Goal: Task Accomplishment & Management: Use online tool/utility

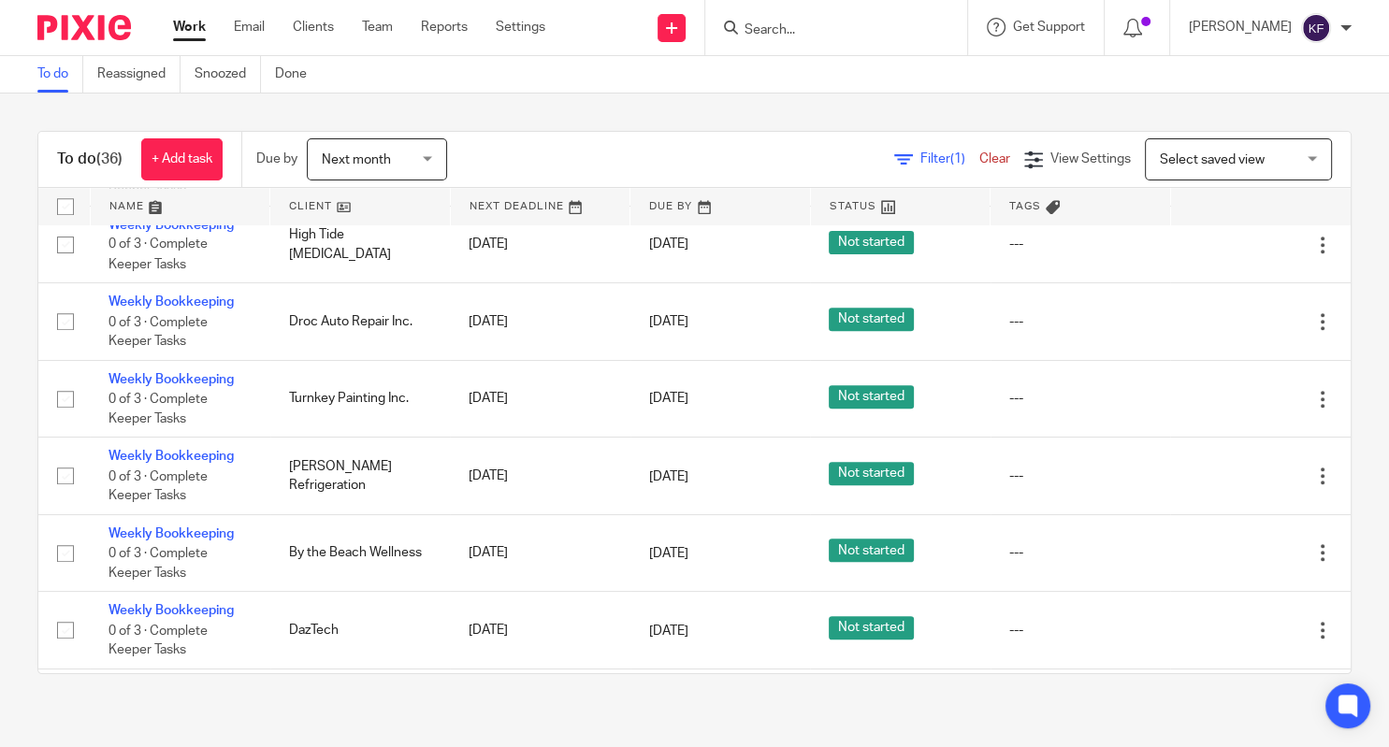
scroll to position [1549, 0]
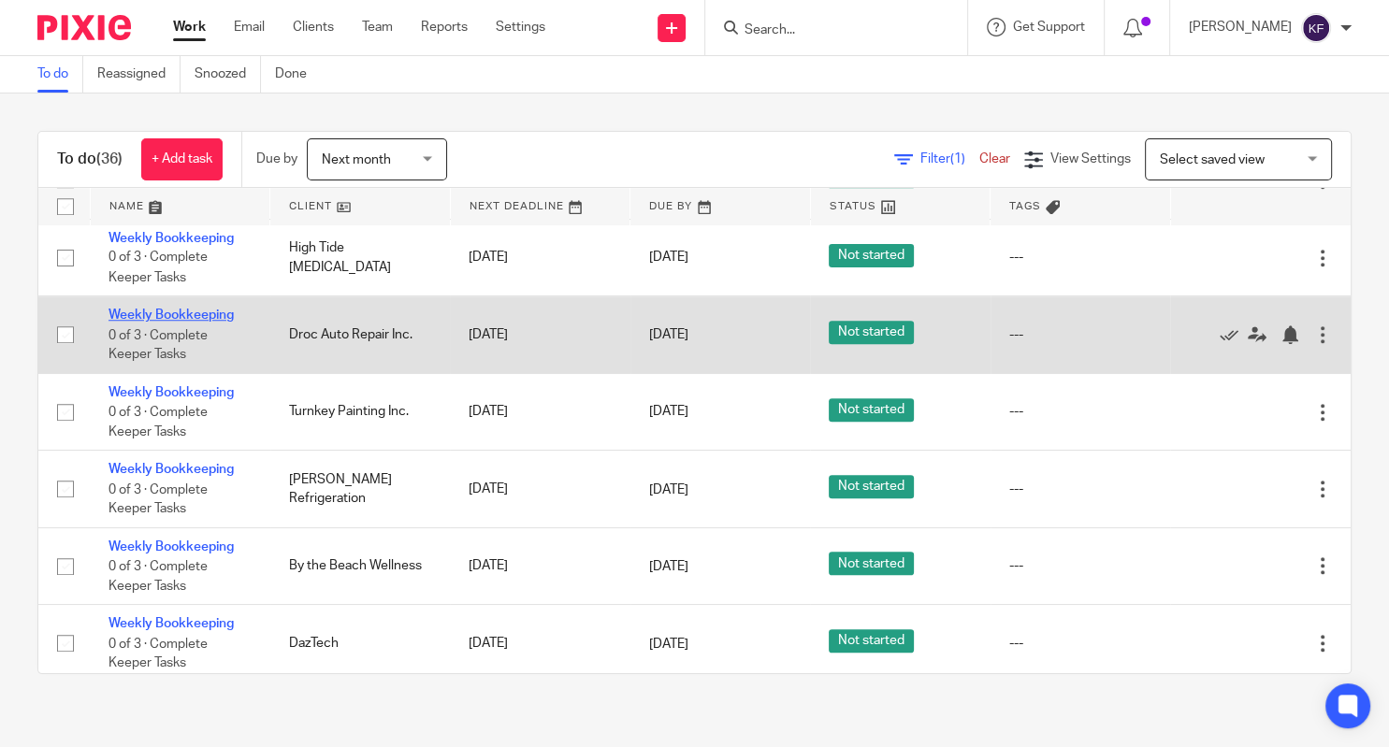
click at [208, 322] on link "Weekly Bookkeeping" at bounding box center [171, 315] width 125 height 13
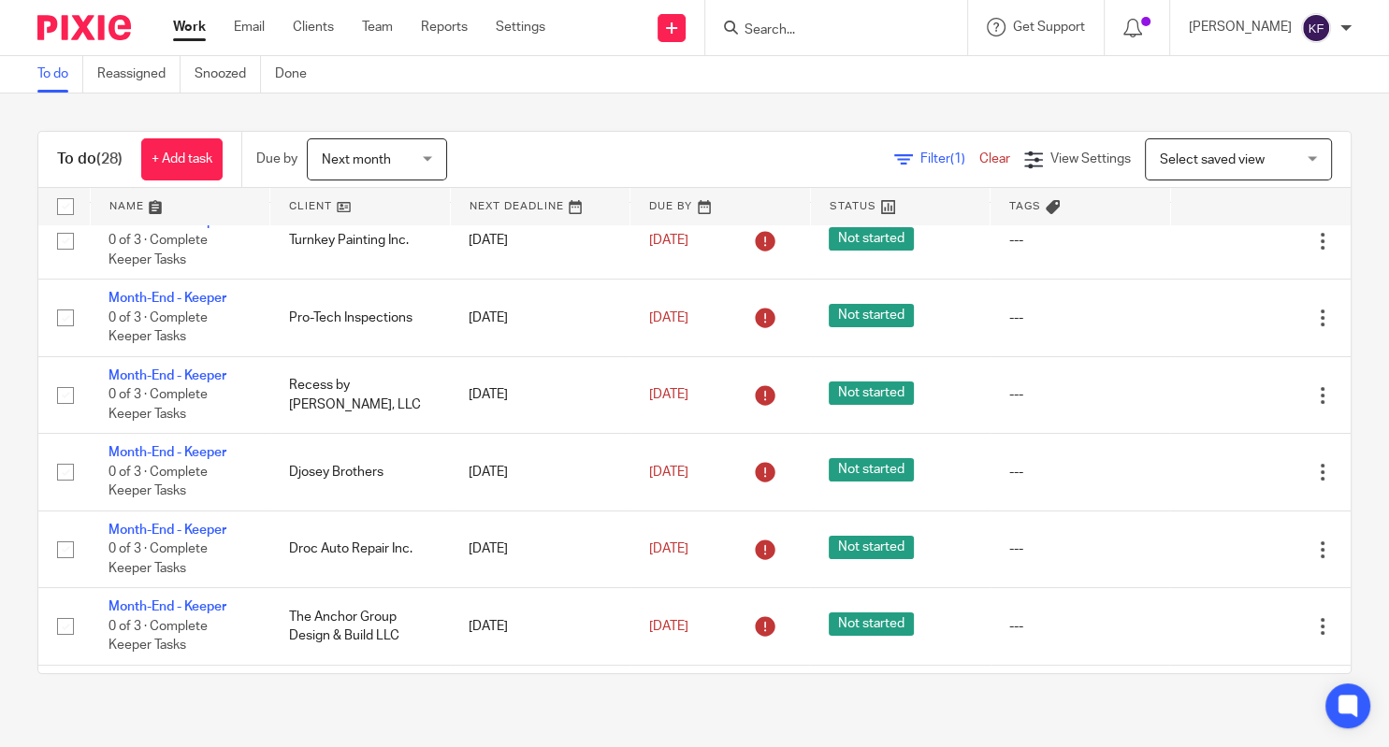
scroll to position [264, 0]
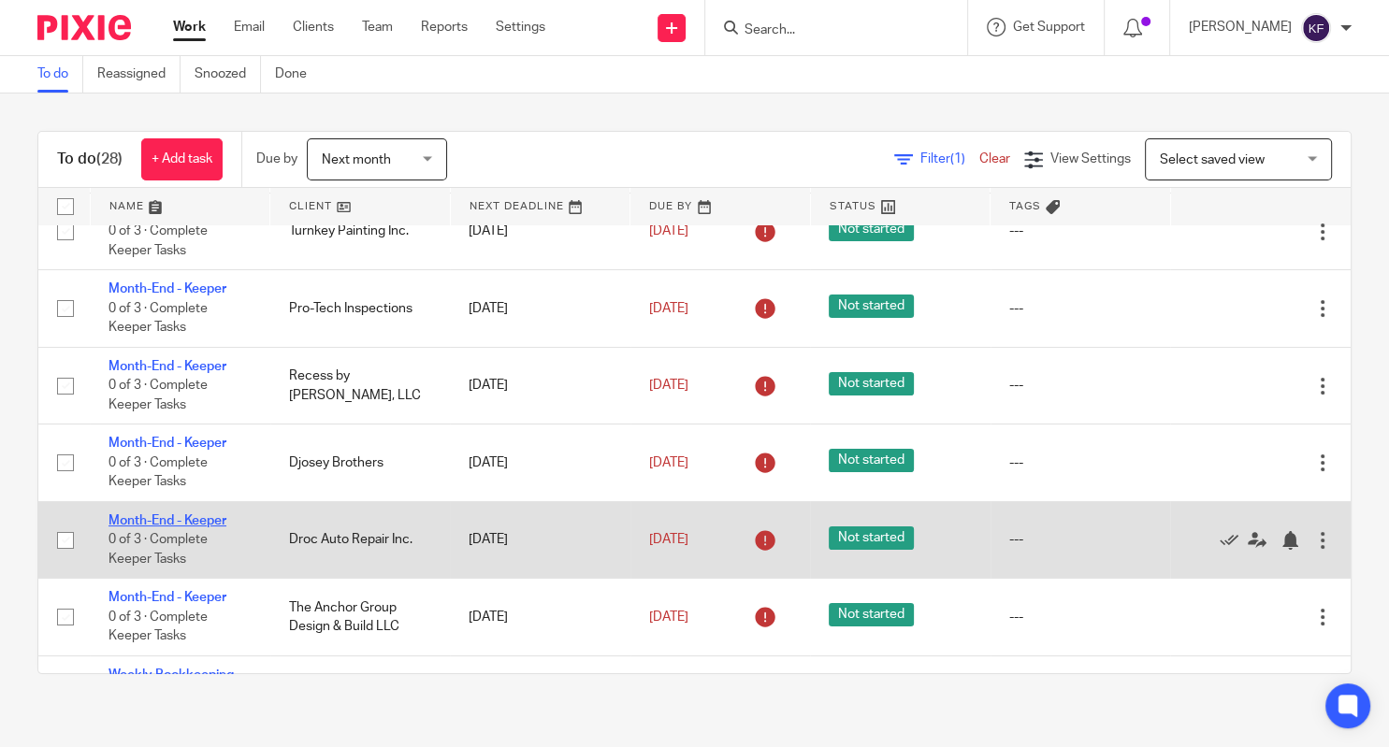
click at [190, 525] on link "Month-End - Keeper" at bounding box center [168, 520] width 118 height 13
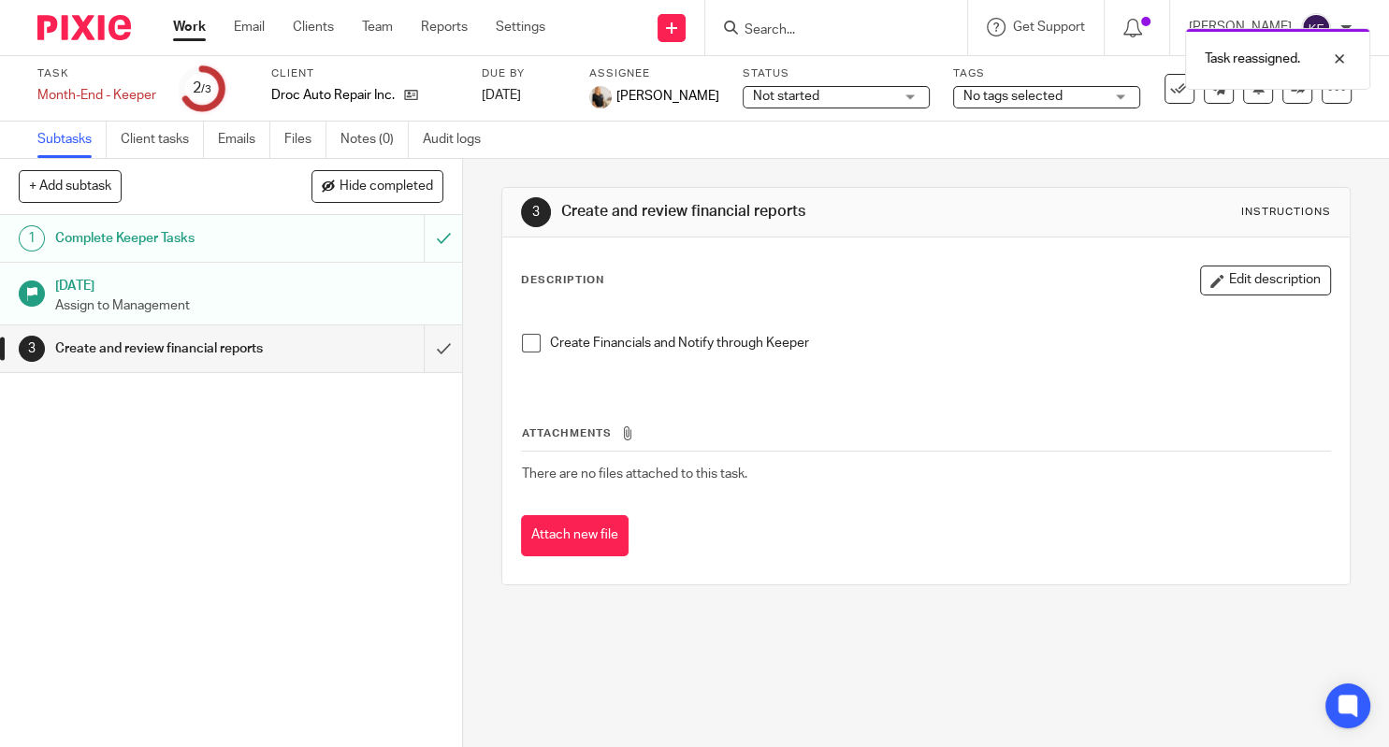
click at [195, 35] on link "Work" at bounding box center [189, 27] width 33 height 19
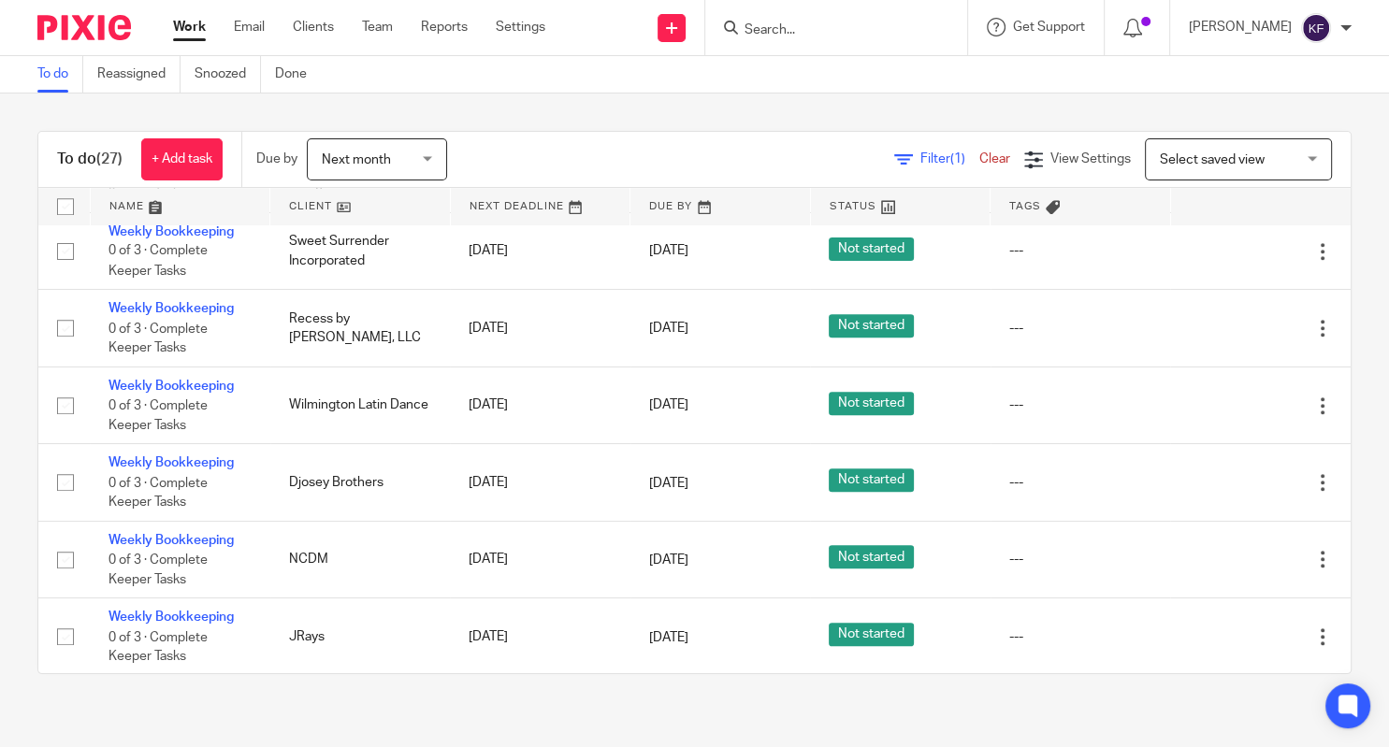
scroll to position [1614, 0]
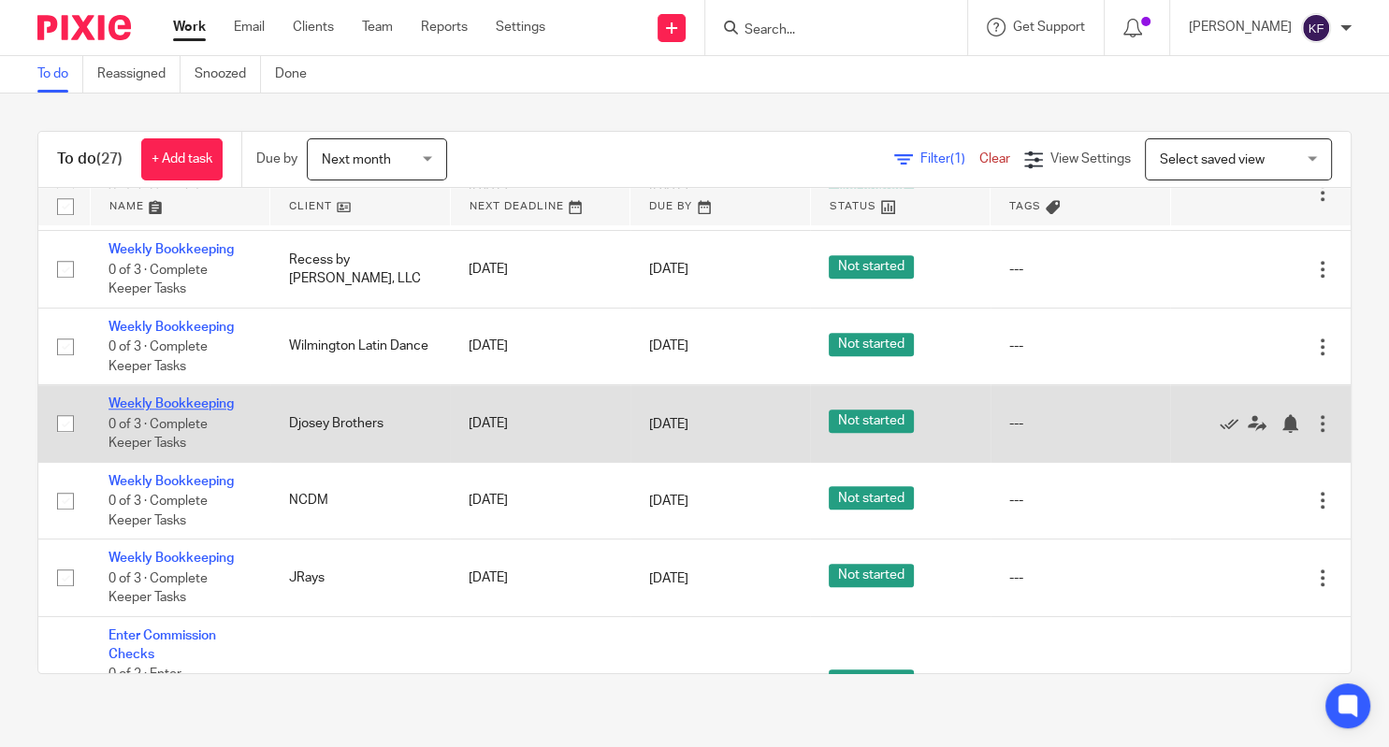
click at [178, 411] on link "Weekly Bookkeeping" at bounding box center [171, 404] width 125 height 13
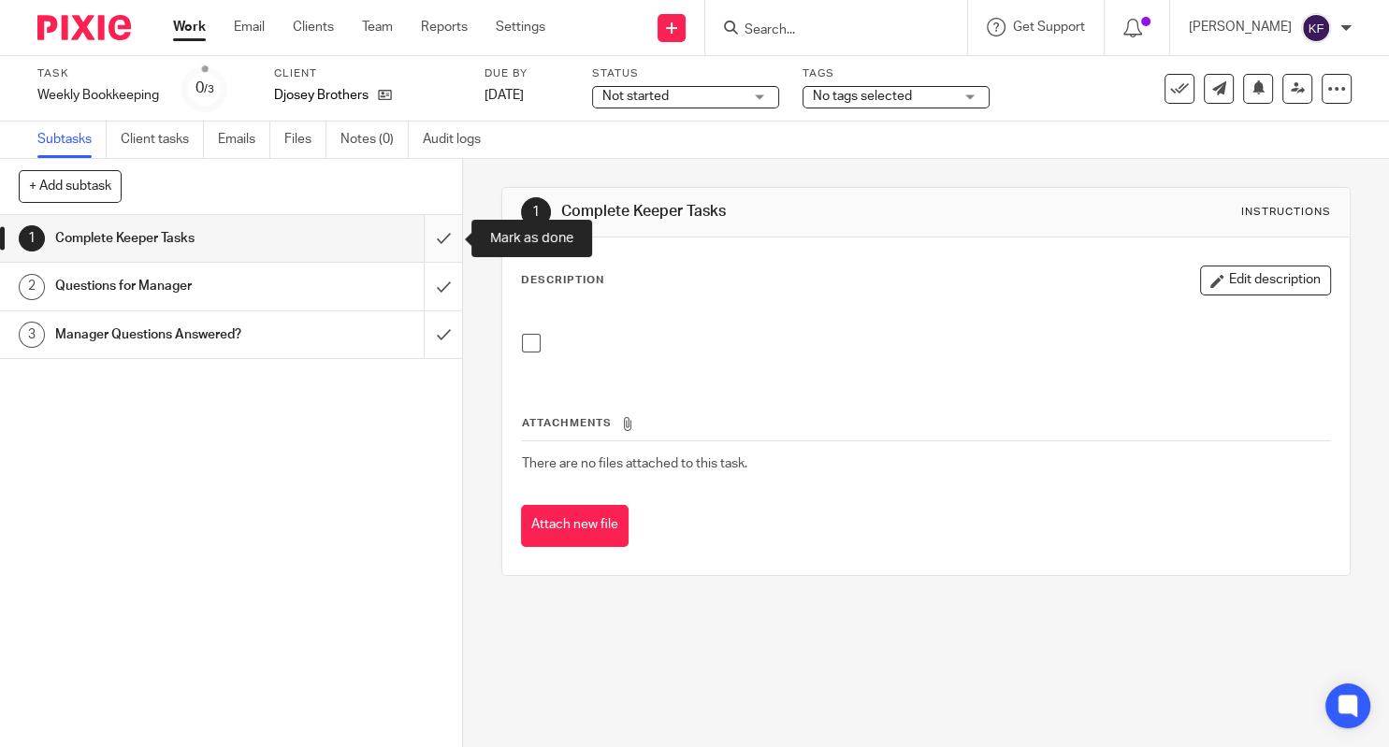
click at [444, 249] on input "submit" at bounding box center [231, 238] width 462 height 47
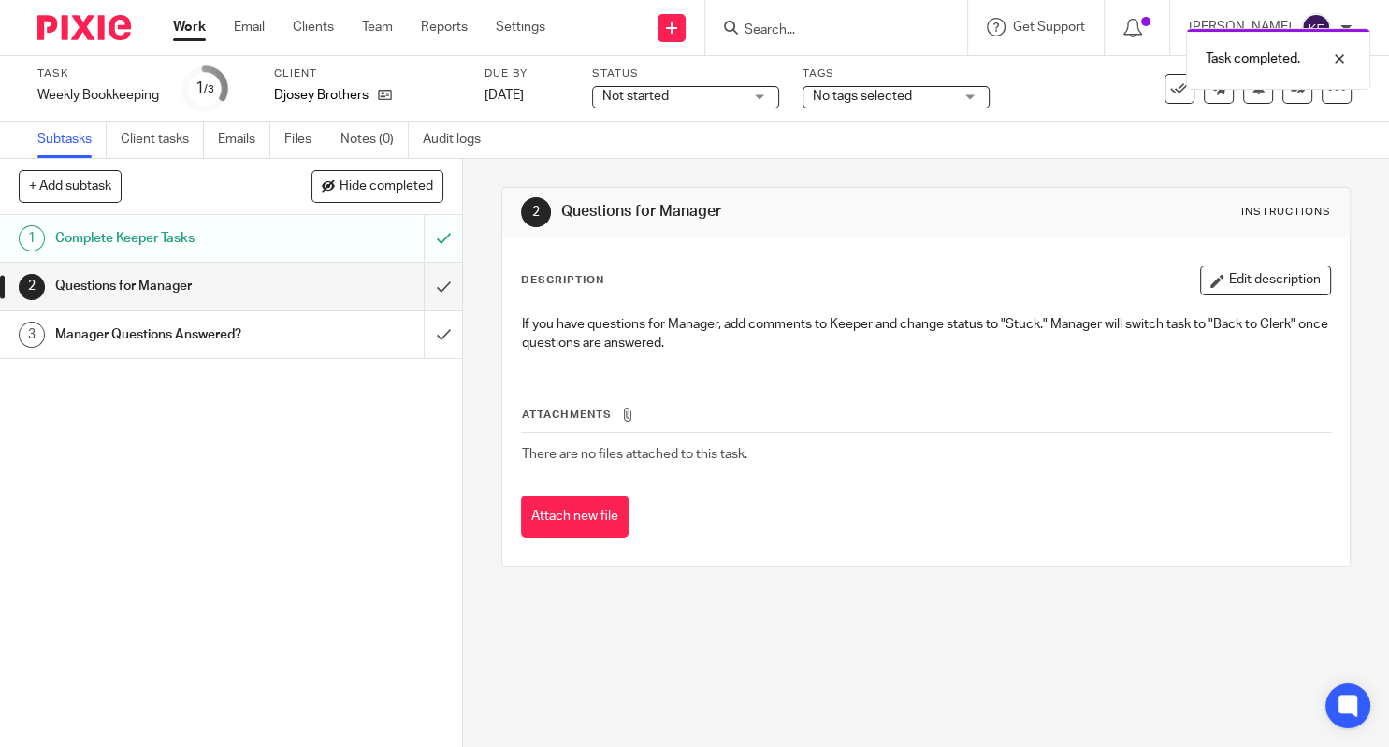
click at [189, 51] on div "Work Email Clients Team Reports Settings Work Email Clients Team Reports Settin…" at bounding box center [363, 27] width 419 height 55
click at [186, 41] on div "Work Email Clients Team Reports Settings Work Email Clients Team Reports Settin…" at bounding box center [363, 27] width 419 height 55
click at [181, 22] on link "Work" at bounding box center [189, 27] width 33 height 19
